Goal: Transaction & Acquisition: Purchase product/service

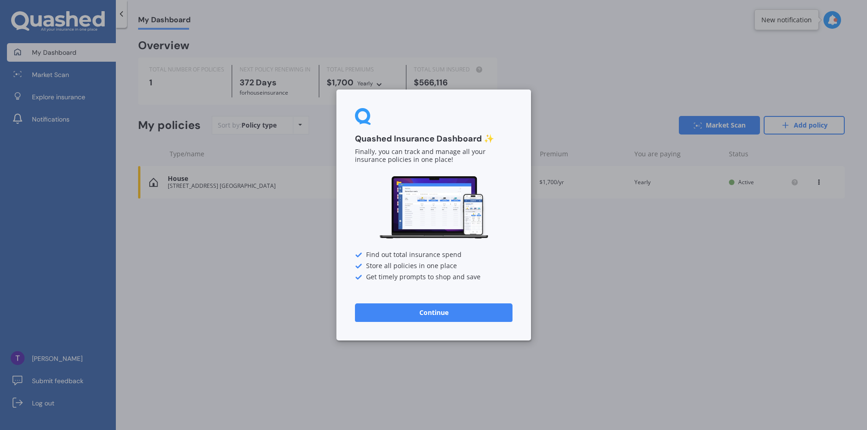
click at [449, 307] on button "Continue" at bounding box center [434, 312] width 158 height 19
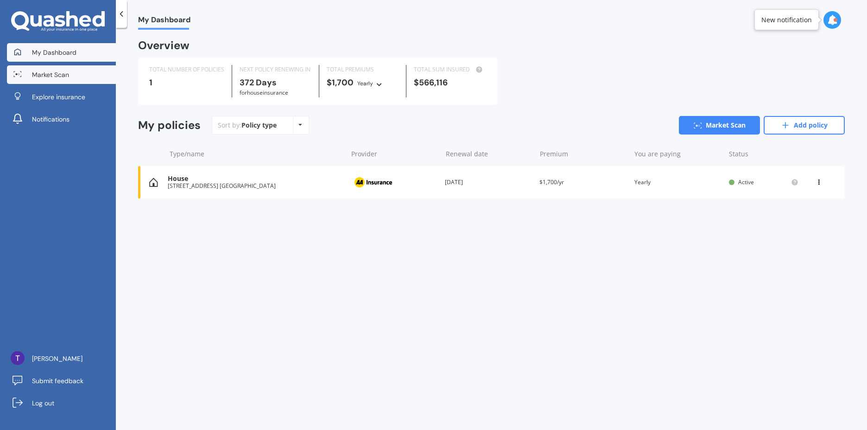
click at [61, 75] on span "Market Scan" at bounding box center [50, 74] width 37 height 9
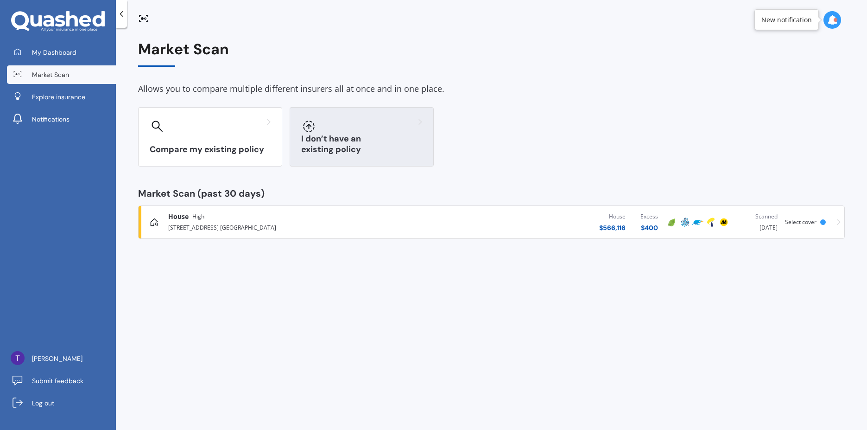
click at [401, 131] on div at bounding box center [361, 126] width 121 height 15
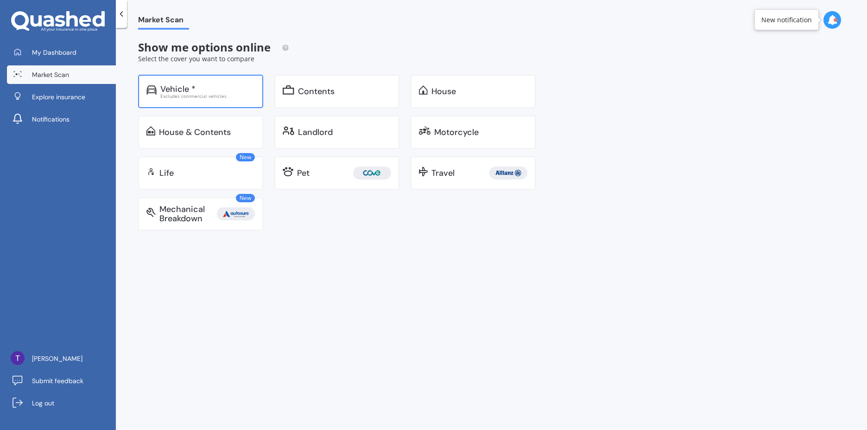
click at [229, 98] on div "Excludes commercial vehicles" at bounding box center [207, 96] width 95 height 5
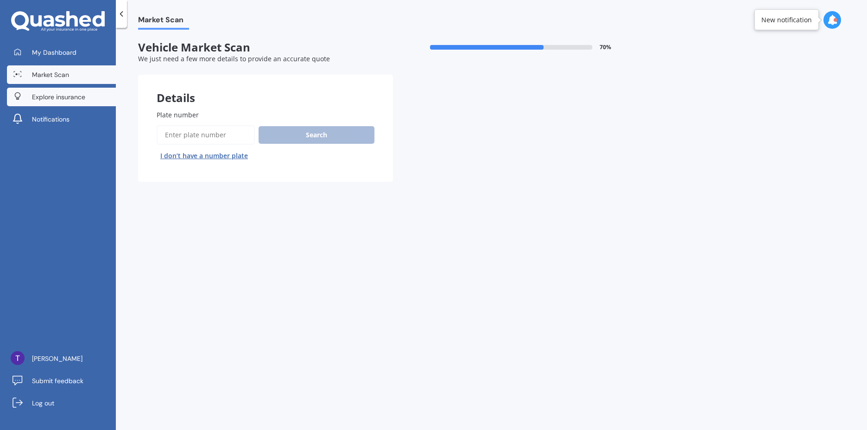
click at [52, 102] on link "Explore insurance" at bounding box center [61, 97] width 109 height 19
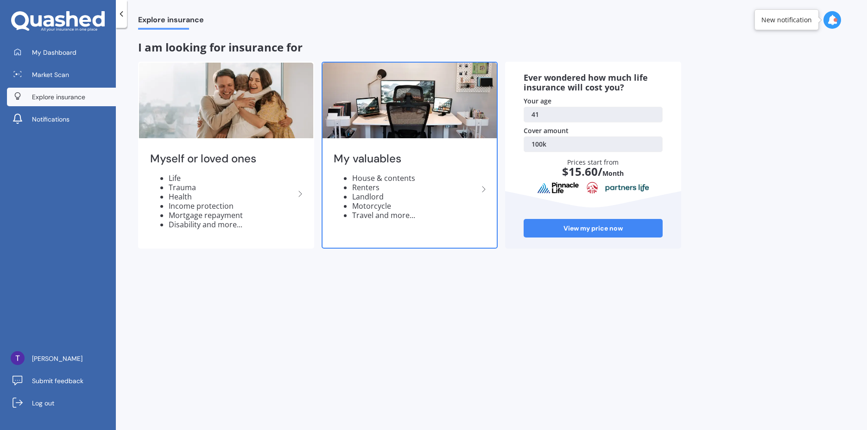
click at [467, 184] on li "Renters" at bounding box center [415, 187] width 126 height 9
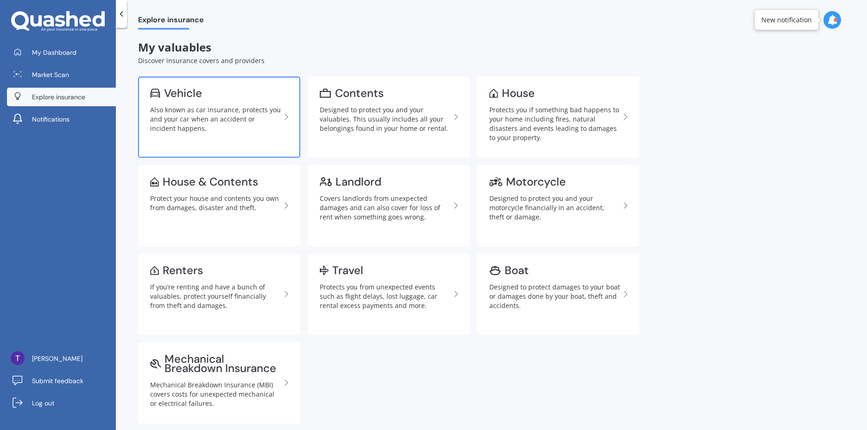
click at [239, 134] on link "Vehicle Also known as car insurance, protects you and your car when an accident…" at bounding box center [219, 116] width 162 height 81
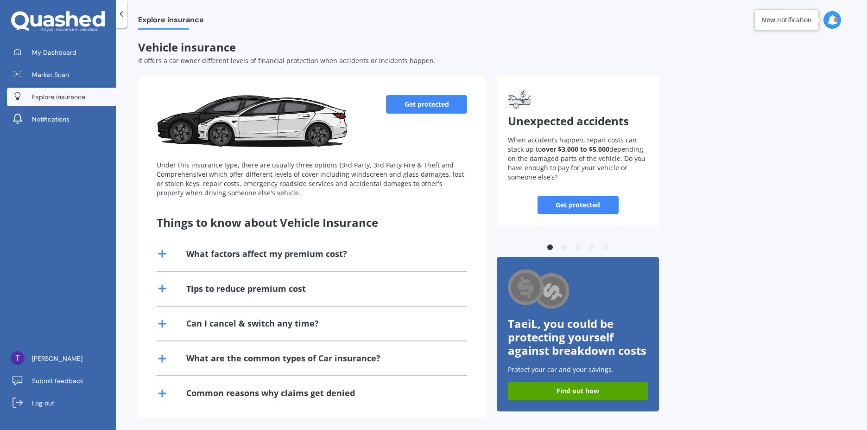
click at [127, 8] on div at bounding box center [121, 14] width 11 height 28
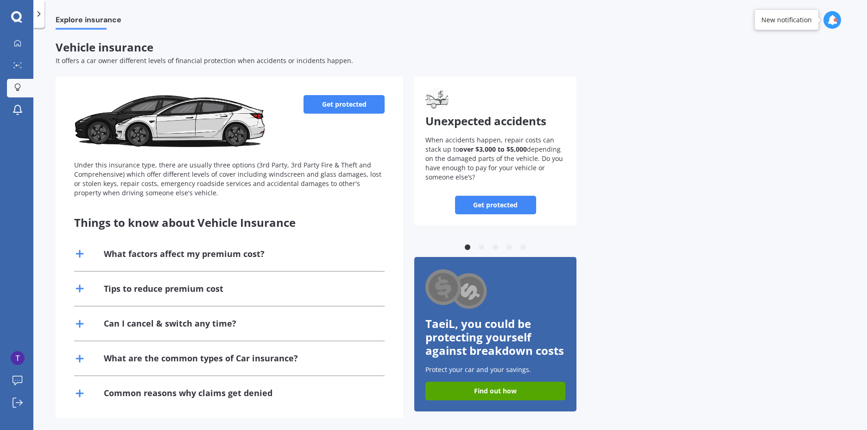
click at [38, 11] on icon at bounding box center [38, 13] width 9 height 9
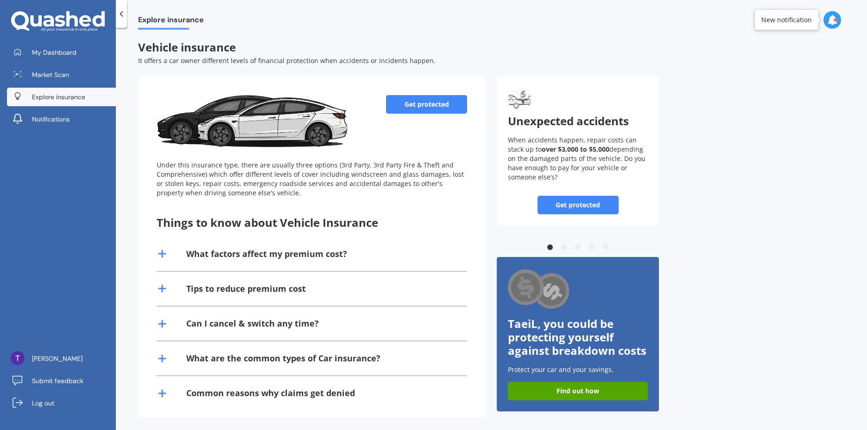
click at [759, 224] on div "Get protected Under this insurance type, there are usually three options (3rd P…" at bounding box center [491, 246] width 707 height 341
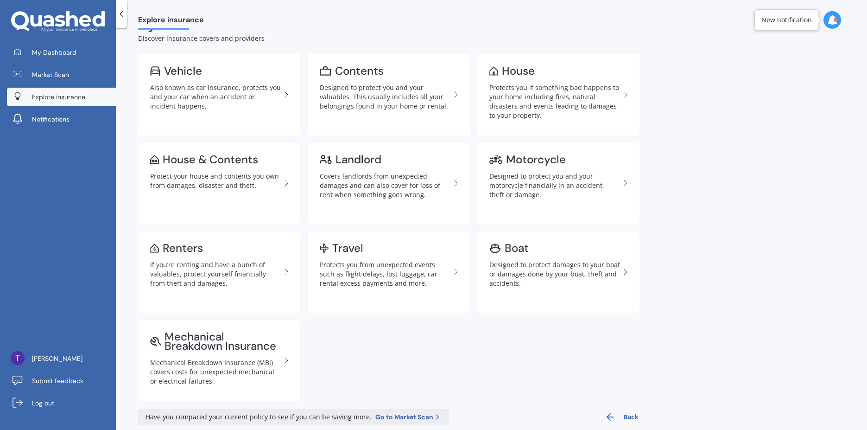
scroll to position [34, 0]
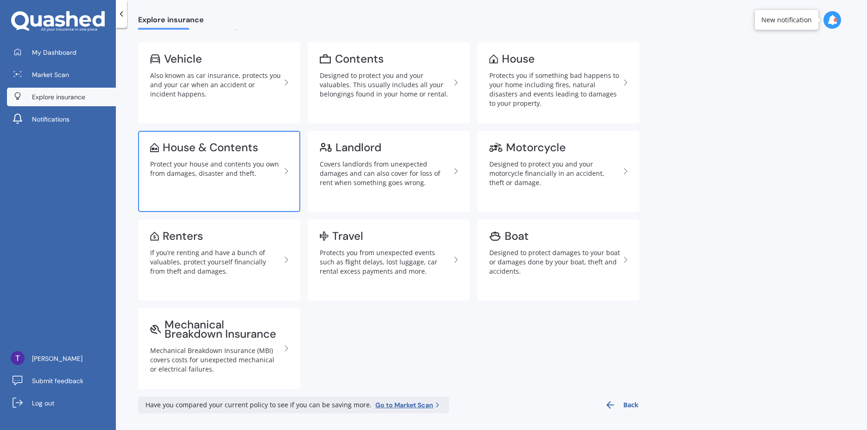
click at [221, 152] on div "House & Contents" at bounding box center [210, 147] width 95 height 9
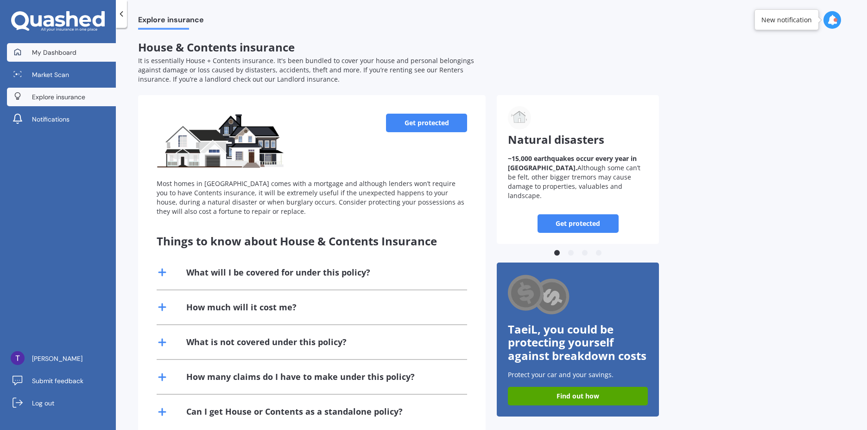
click at [75, 50] on span "My Dashboard" at bounding box center [54, 52] width 45 height 9
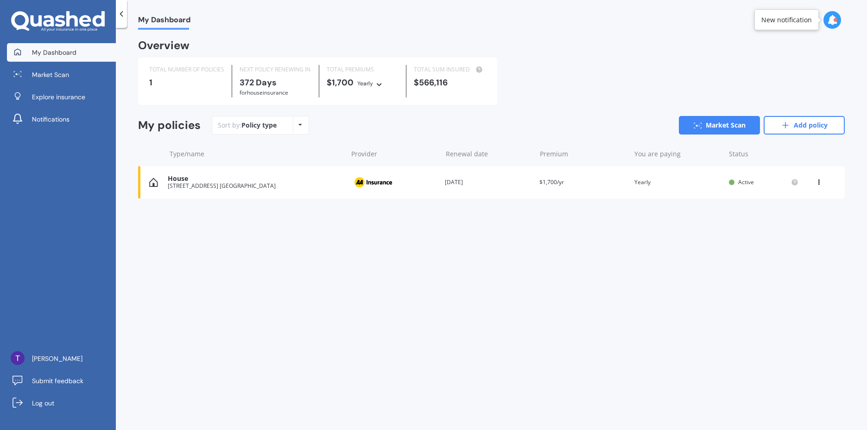
click at [820, 183] on icon at bounding box center [819, 181] width 6 height 6
click at [803, 218] on div "Delete" at bounding box center [799, 218] width 92 height 19
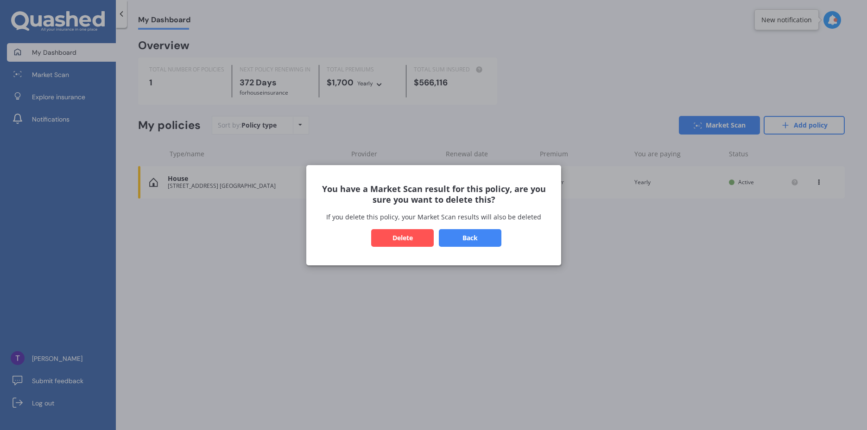
click at [394, 238] on button "Delete" at bounding box center [402, 238] width 63 height 18
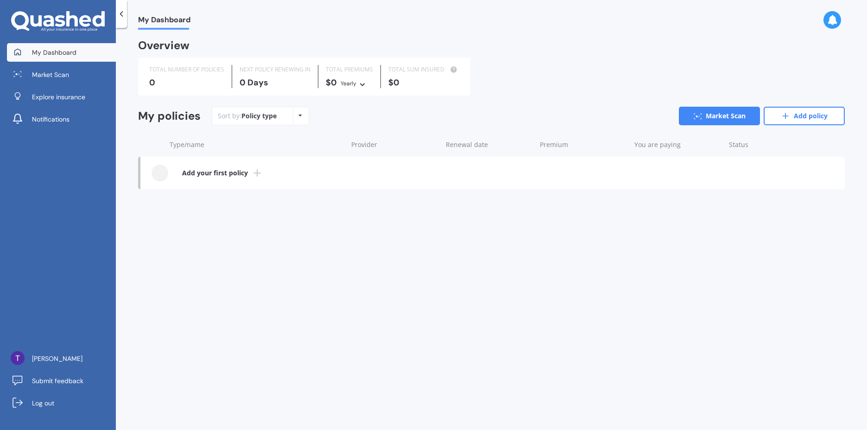
click at [254, 175] on icon at bounding box center [257, 172] width 11 height 11
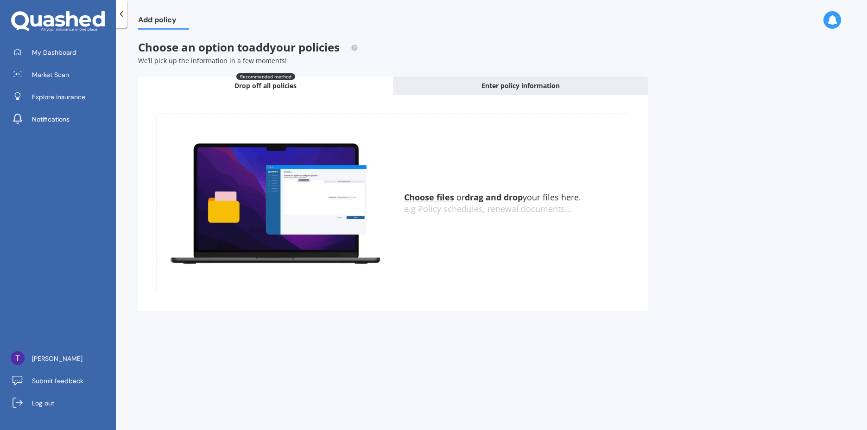
click at [286, 87] on span "Drop off all policies" at bounding box center [266, 85] width 62 height 9
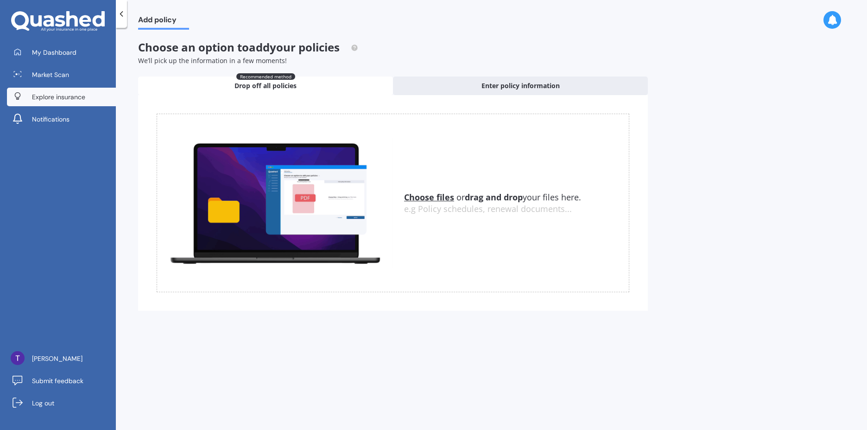
click at [64, 104] on link "Explore insurance" at bounding box center [61, 97] width 109 height 19
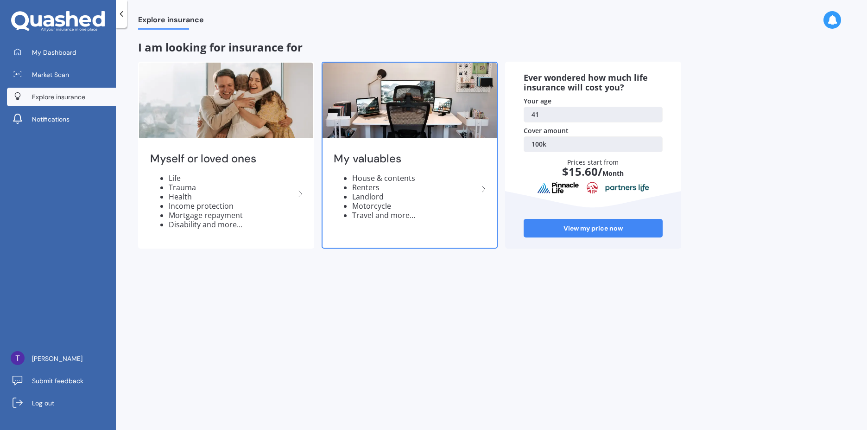
click at [424, 161] on h2 "My valuables" at bounding box center [406, 159] width 145 height 14
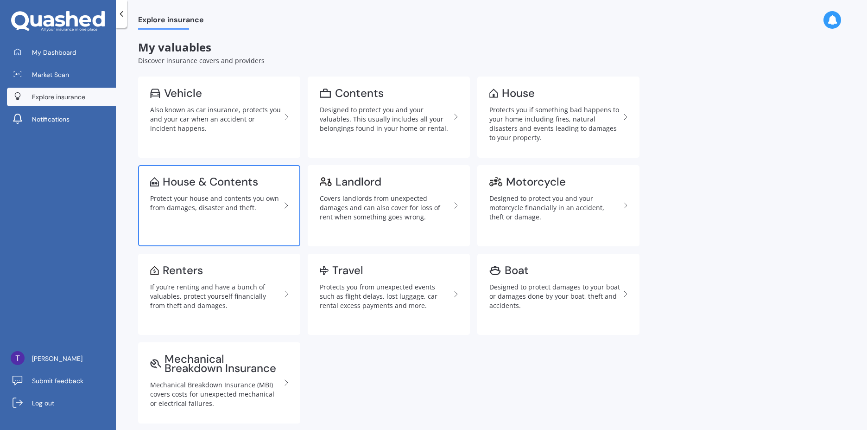
click at [244, 197] on div "Protect your house and contents you own from damages, disaster and theft." at bounding box center [215, 203] width 131 height 19
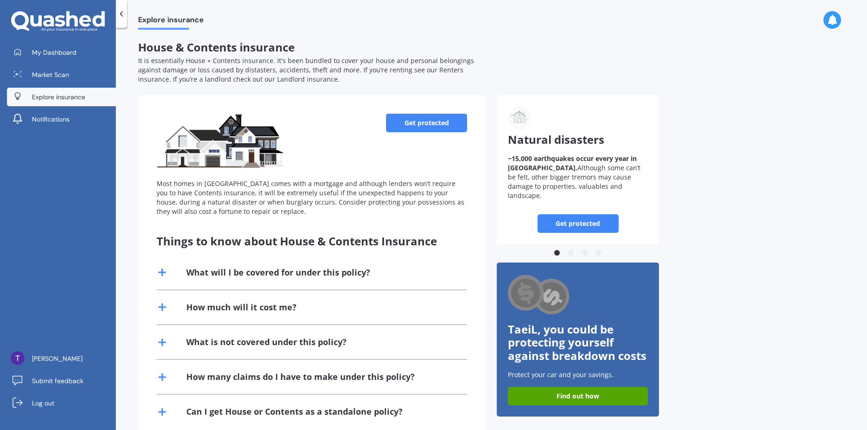
click at [426, 122] on link "Get protected" at bounding box center [426, 123] width 81 height 19
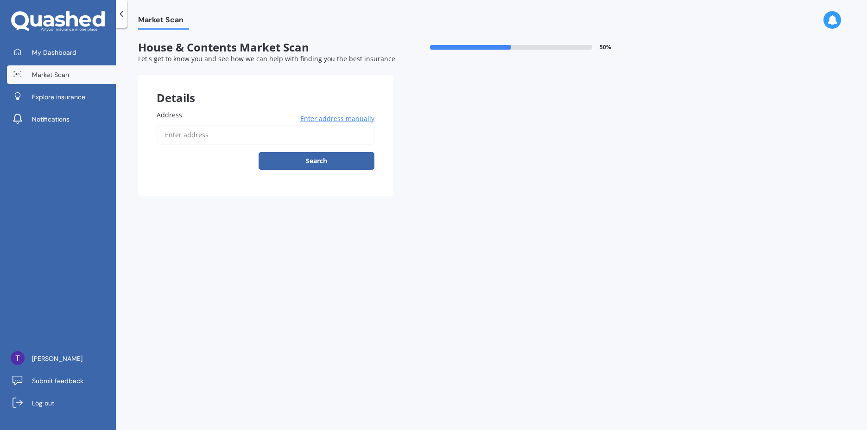
click at [332, 142] on input "Address" at bounding box center [266, 134] width 218 height 19
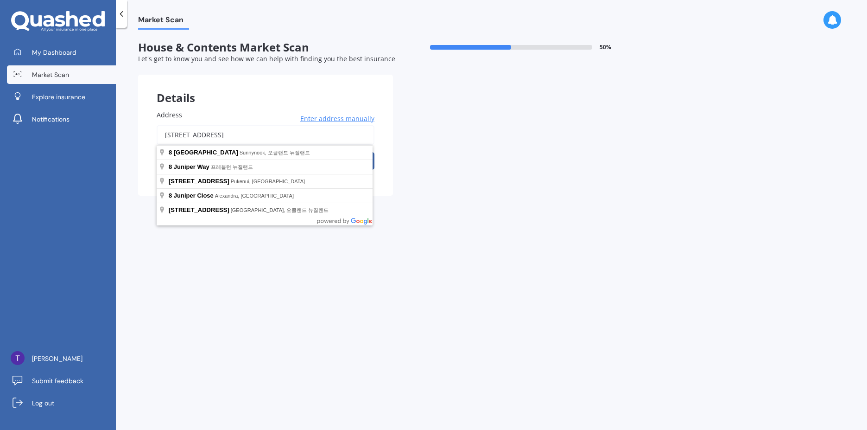
click at [259, 152] on button "Search" at bounding box center [317, 161] width 116 height 18
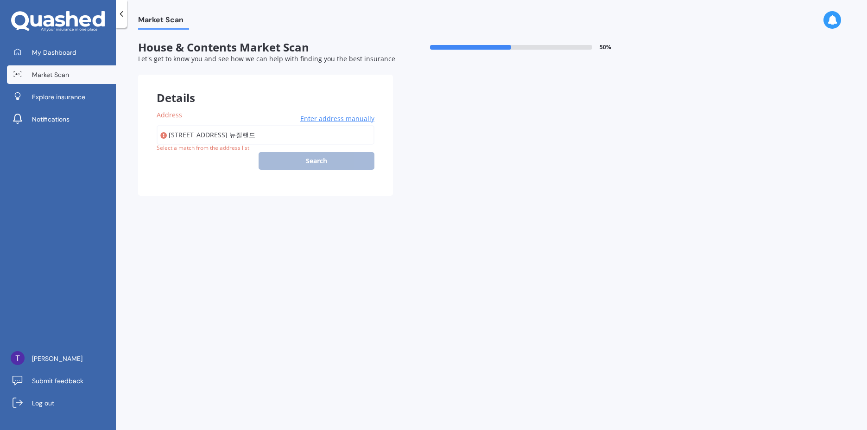
type input "[STREET_ADDRESS] [GEOGRAPHIC_DATA]"
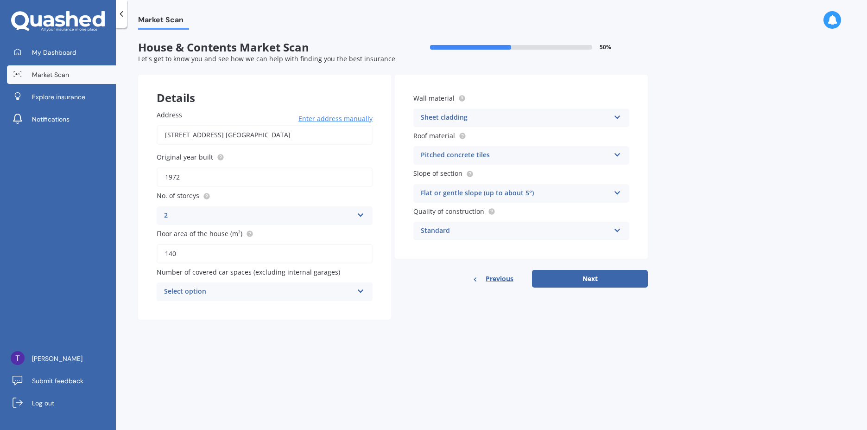
click at [320, 217] on div "2" at bounding box center [258, 215] width 189 height 11
drag, startPoint x: 306, startPoint y: 196, endPoint x: 270, endPoint y: 204, distance: 37.0
click at [305, 196] on label "No. of storeys" at bounding box center [263, 196] width 212 height 10
click at [205, 196] on circle at bounding box center [207, 196] width 6 height 6
click at [261, 332] on div "Market Scan House & Contents Market Scan 50 % Let's get to know you and see how…" at bounding box center [491, 231] width 751 height 402
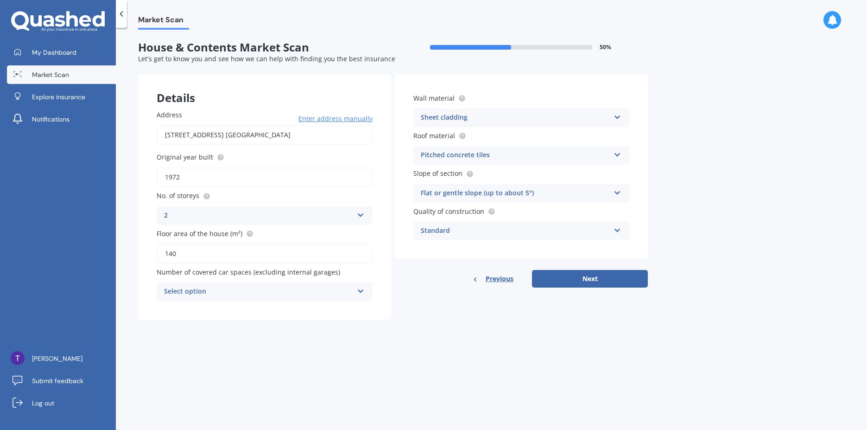
click at [252, 294] on div "Select option" at bounding box center [258, 291] width 189 height 11
click at [261, 349] on div "2" at bounding box center [264, 343] width 215 height 17
click at [589, 198] on div "Flat or gentle slope (up to about 5°)" at bounding box center [515, 193] width 189 height 11
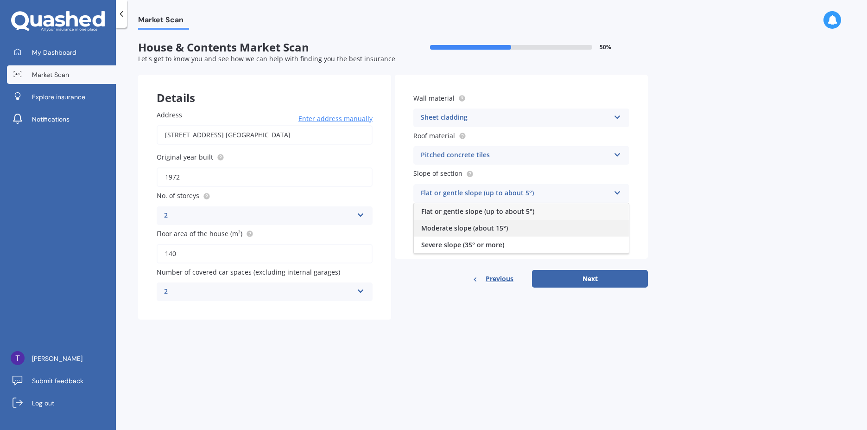
click at [594, 229] on div "Moderate slope (about 15°)" at bounding box center [521, 228] width 215 height 17
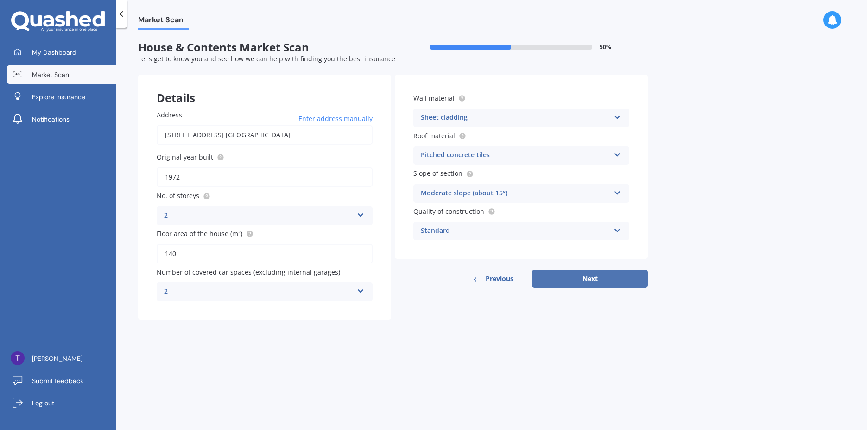
click at [589, 279] on button "Next" at bounding box center [590, 279] width 116 height 18
select select "23"
select select "10"
select select "1983"
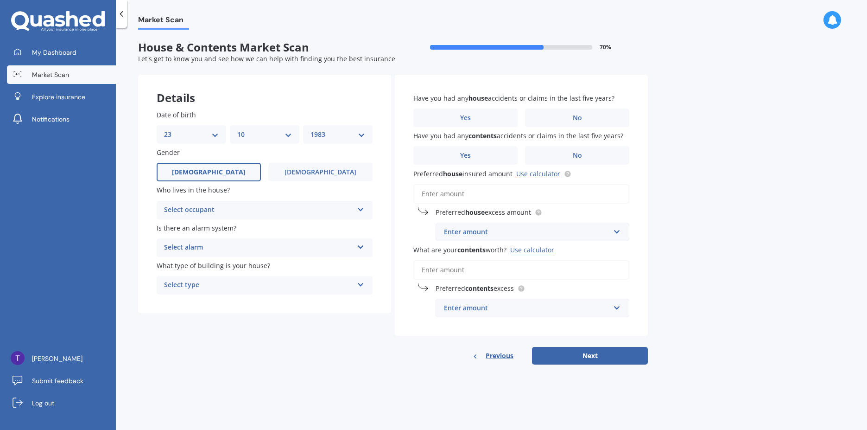
click at [251, 206] on div "Select occupant" at bounding box center [258, 209] width 189 height 11
click at [244, 232] on div "Owner" at bounding box center [264, 228] width 215 height 17
click at [247, 248] on div "Select alarm" at bounding box center [258, 247] width 189 height 11
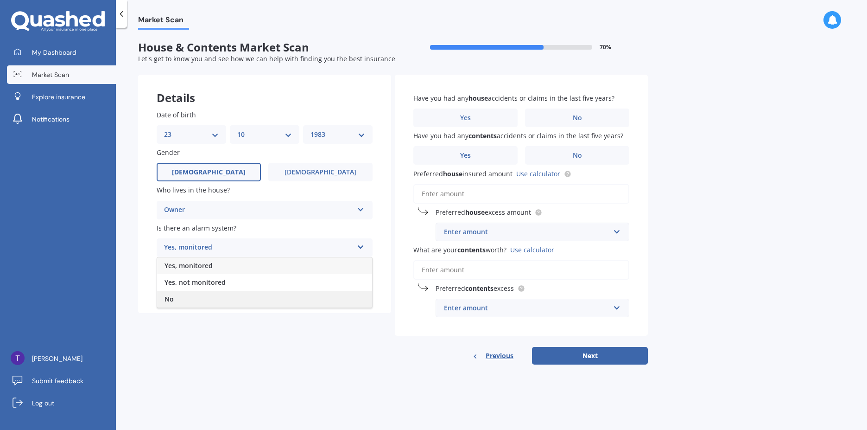
click at [248, 299] on div "No" at bounding box center [264, 299] width 215 height 17
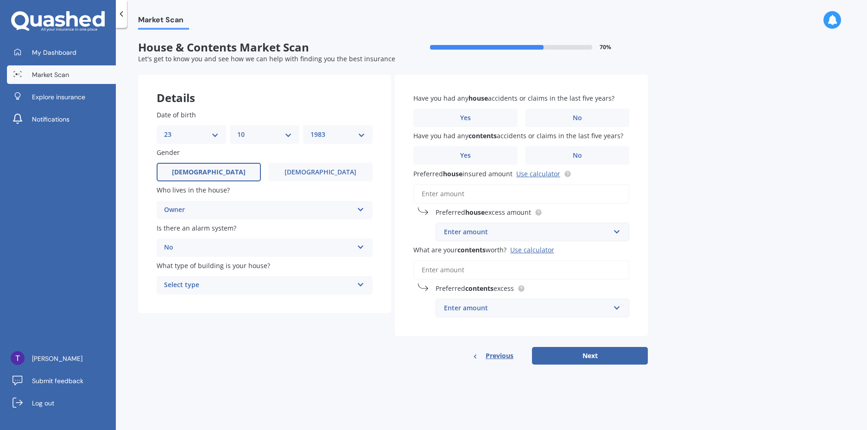
click at [246, 287] on div "Select type" at bounding box center [258, 285] width 189 height 11
click at [248, 303] on div "Freestanding" at bounding box center [264, 303] width 215 height 17
click at [569, 119] on label "No" at bounding box center [577, 117] width 104 height 19
click at [0, 0] on input "No" at bounding box center [0, 0] width 0 height 0
click at [573, 158] on span "No" at bounding box center [577, 156] width 9 height 8
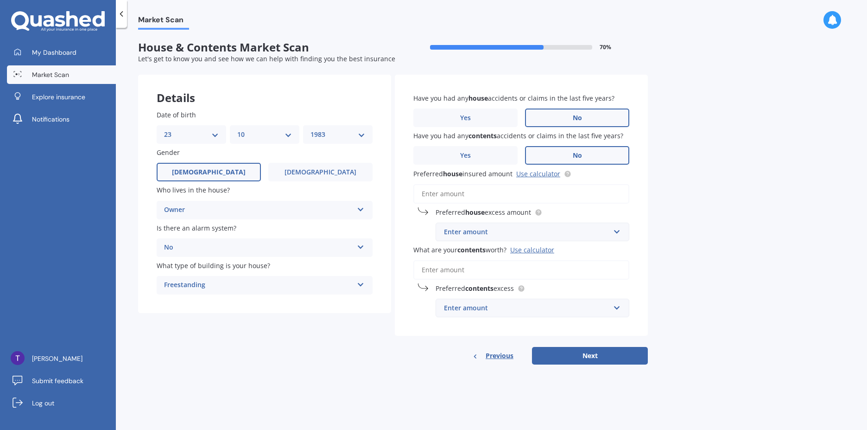
click at [0, 0] on input "No" at bounding box center [0, 0] width 0 height 0
click at [464, 227] on div "Enter amount" at bounding box center [527, 232] width 166 height 10
click at [542, 249] on div "$300" at bounding box center [532, 249] width 193 height 17
click at [541, 176] on link "Use calculator" at bounding box center [538, 173] width 44 height 9
click at [481, 193] on input "Preferred house insured amount Use calculator" at bounding box center [522, 193] width 216 height 19
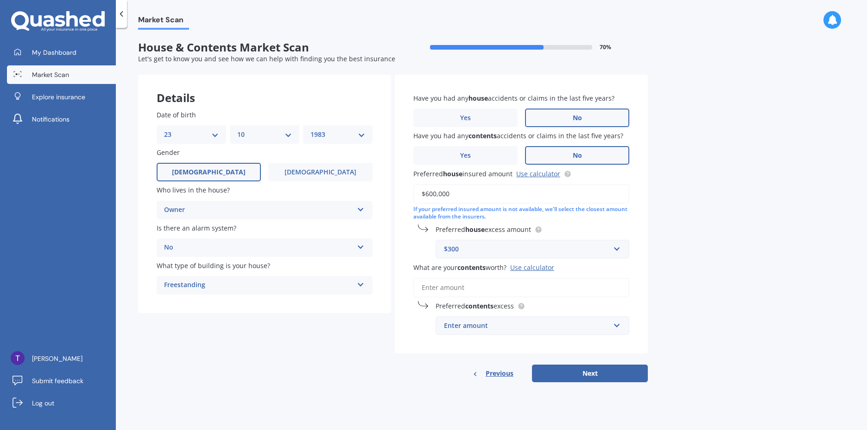
type input "$600,000"
click at [483, 289] on input "What are your contents worth? Use calculator" at bounding box center [522, 287] width 216 height 19
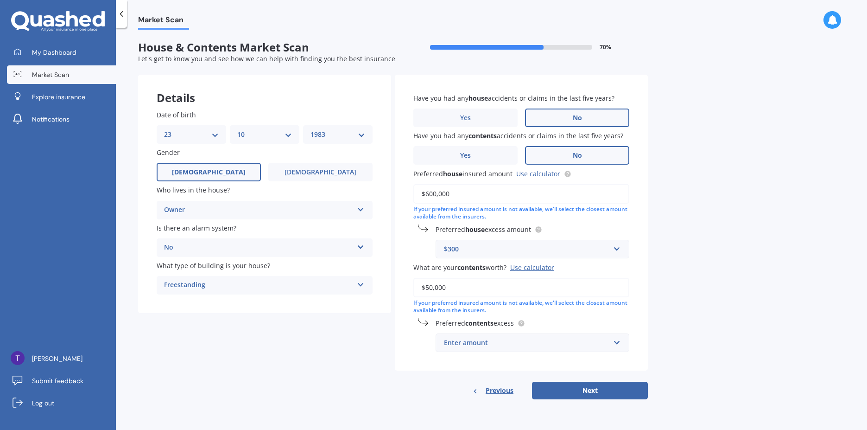
type input "$50,000"
click at [518, 343] on div "Enter amount" at bounding box center [527, 342] width 166 height 10
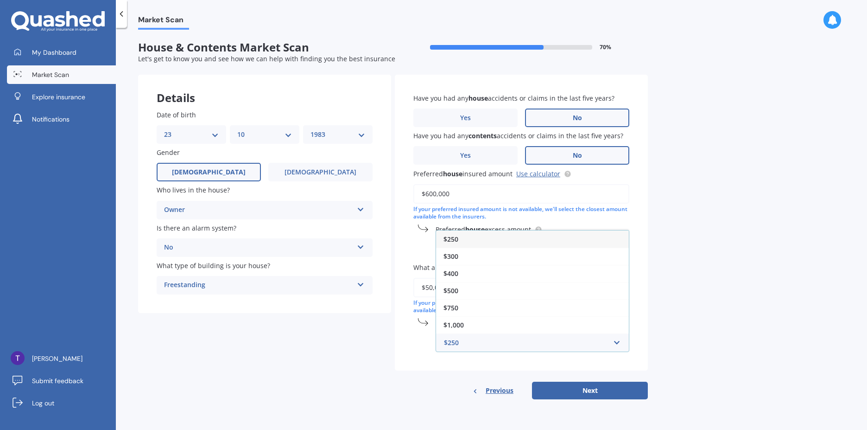
click at [518, 240] on div "$250" at bounding box center [532, 238] width 193 height 17
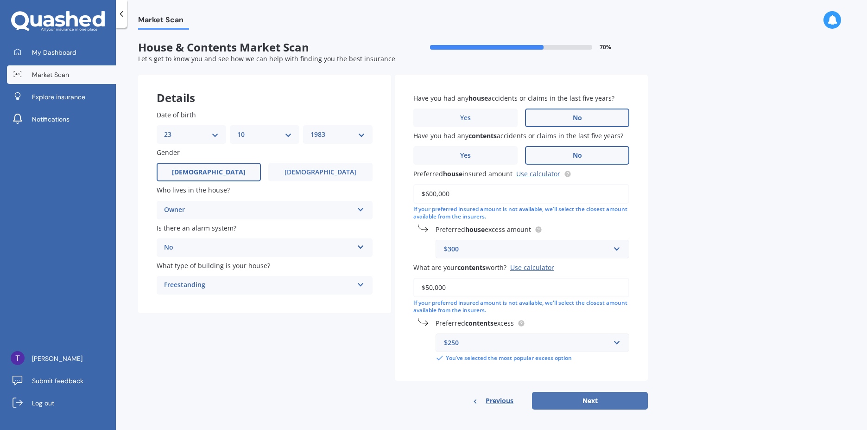
click at [584, 400] on button "Next" at bounding box center [590, 401] width 116 height 18
select select "23"
select select "10"
select select "1983"
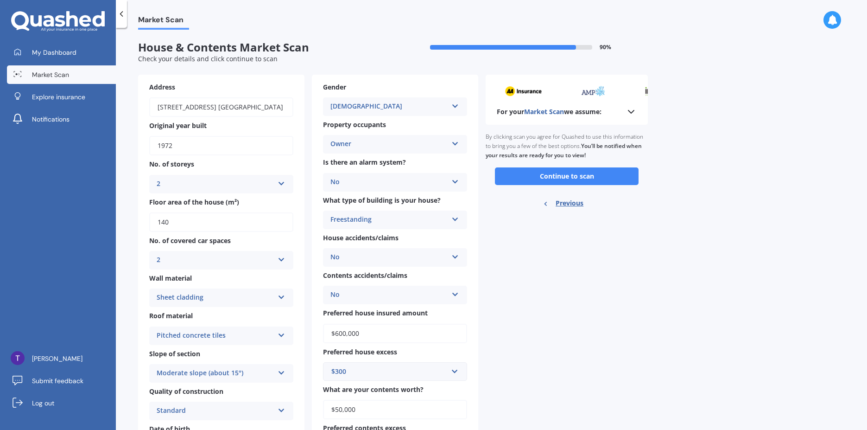
scroll to position [59, 0]
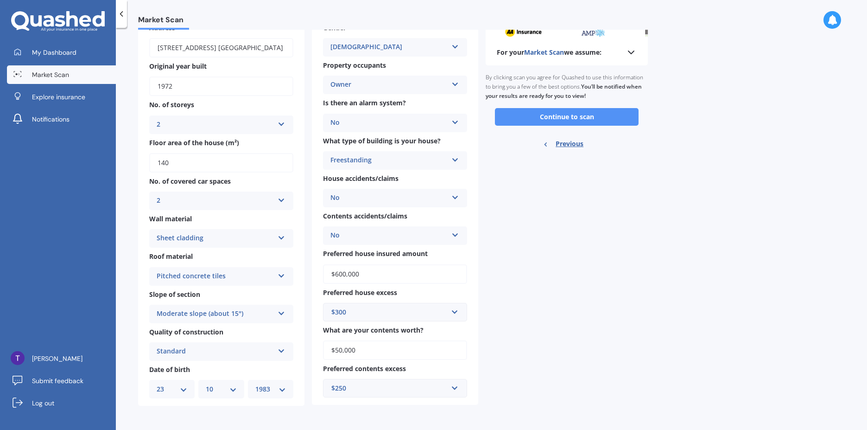
click at [512, 115] on button "Continue to scan" at bounding box center [567, 117] width 144 height 18
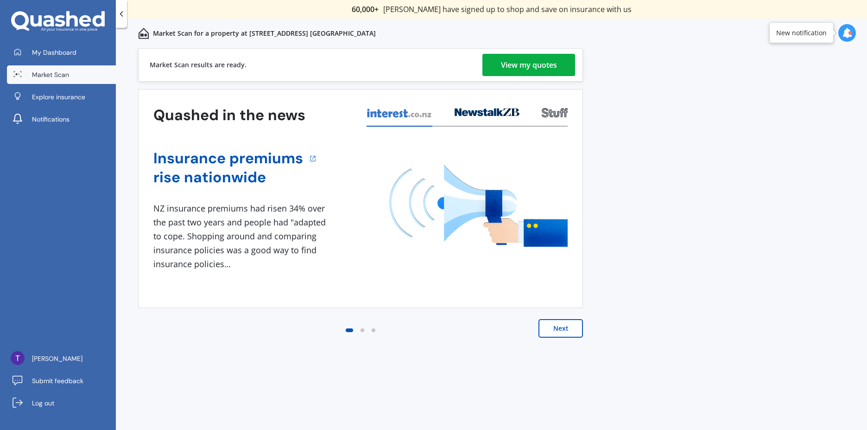
click at [557, 328] on button "Next" at bounding box center [561, 328] width 45 height 19
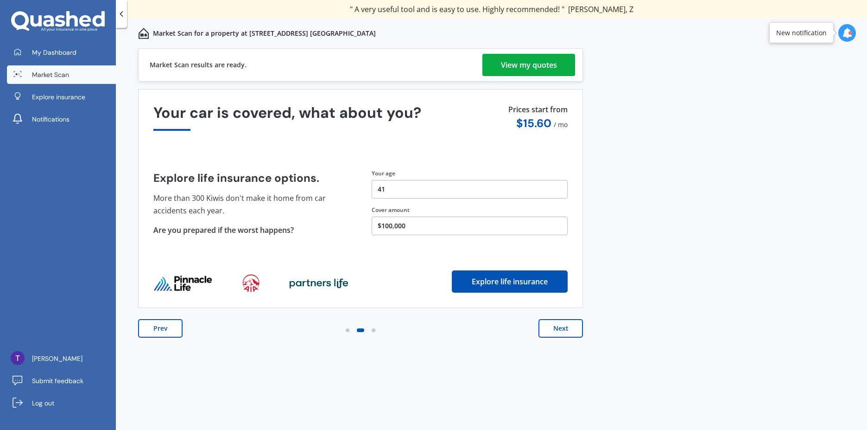
click at [544, 64] on div "View my quotes" at bounding box center [529, 65] width 56 height 22
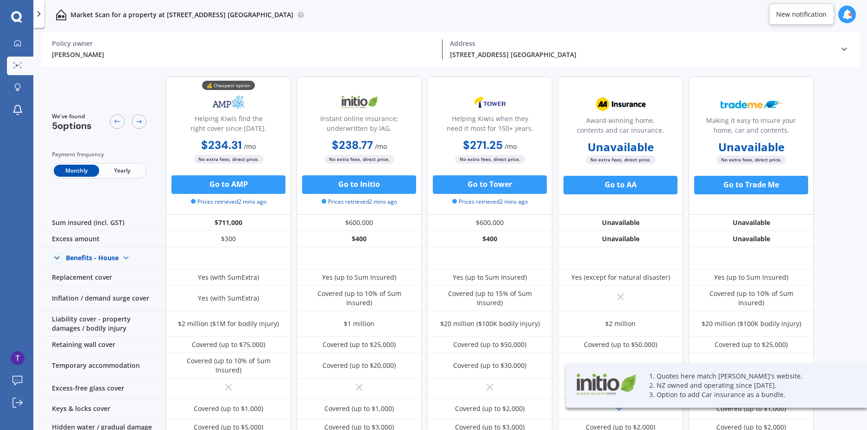
click at [122, 174] on span "Yearly" at bounding box center [121, 171] width 45 height 12
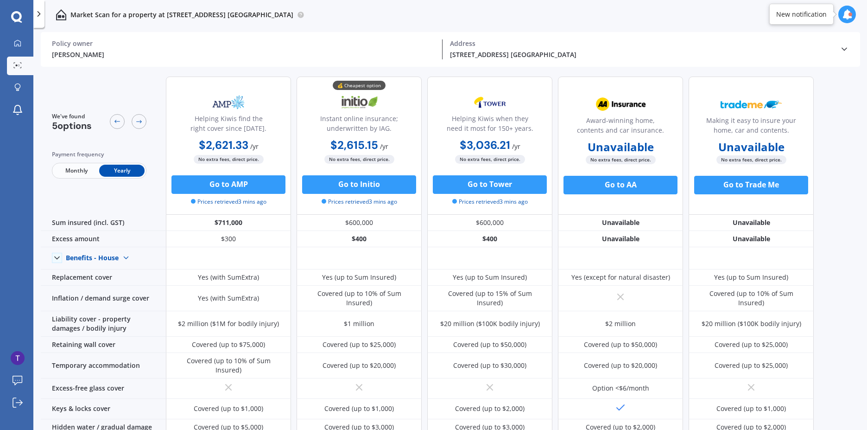
click at [852, 18] on icon at bounding box center [847, 14] width 10 height 10
click at [835, 123] on div "We've found 5 options Payment frequency Monthly Yearly Helping Kiwis find the r…" at bounding box center [454, 250] width 827 height 363
click at [648, 188] on button "Go to AA" at bounding box center [621, 185] width 114 height 19
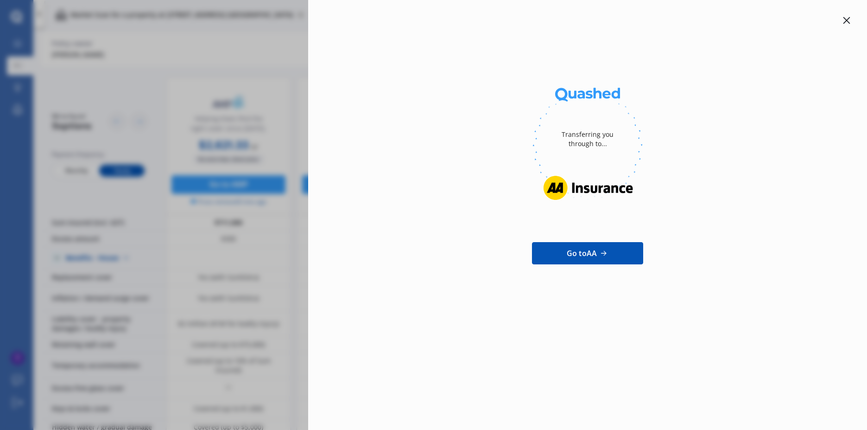
click at [845, 19] on icon at bounding box center [846, 20] width 7 height 7
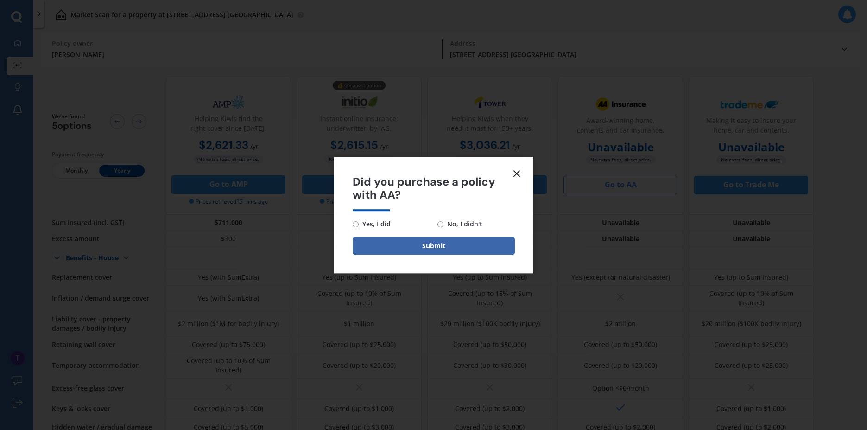
click at [517, 173] on line at bounding box center [517, 174] width 6 height 6
